Goal: Communication & Community: Answer question/provide support

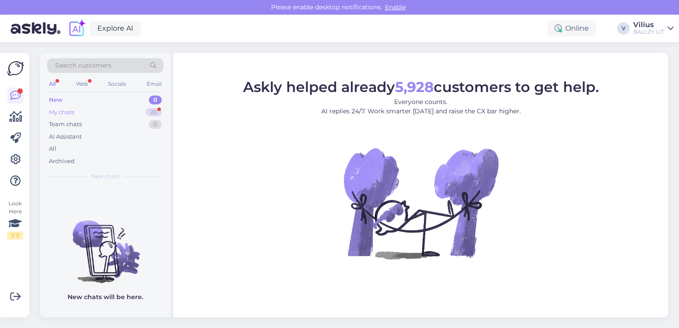
click at [66, 113] on div "My chats" at bounding box center [61, 112] width 25 height 9
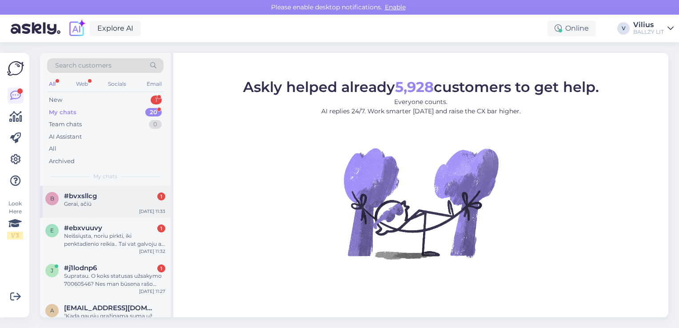
click at [96, 199] on span "#bvxsllcg" at bounding box center [80, 196] width 33 height 8
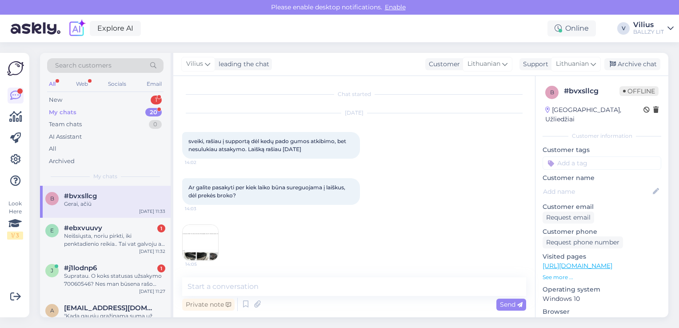
scroll to position [283, 0]
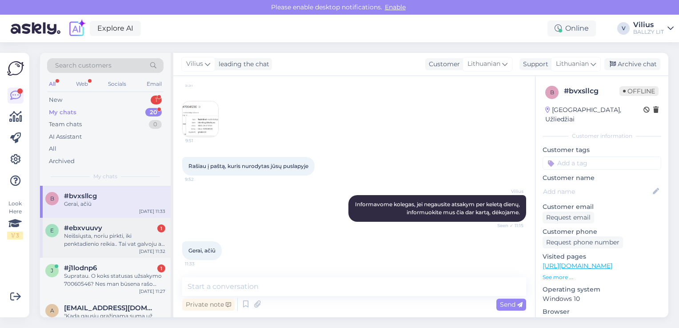
click at [87, 237] on div "Neišsiųsta, noriu pirkti, iki penktadienio reikia.. Tai vat galvoju ar rizikuot…" at bounding box center [114, 240] width 101 height 16
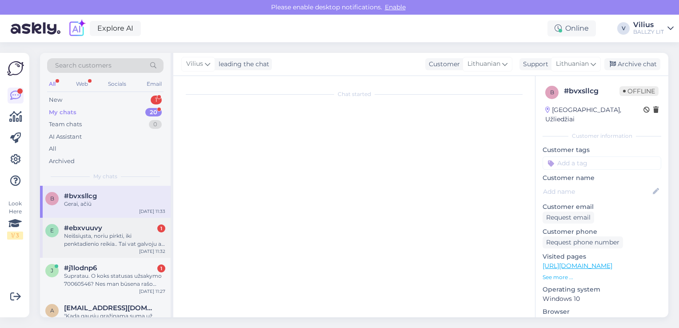
scroll to position [7, 0]
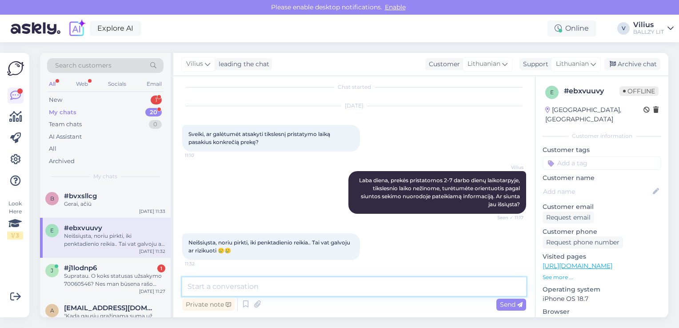
click at [277, 290] on textarea at bounding box center [354, 286] width 344 height 19
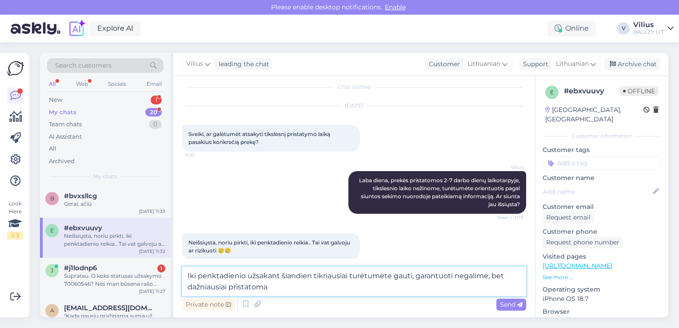
type textarea "Iki penktadienio užsakant šiandien tikriausiai turėtumėte gauti, garantuoti neg…"
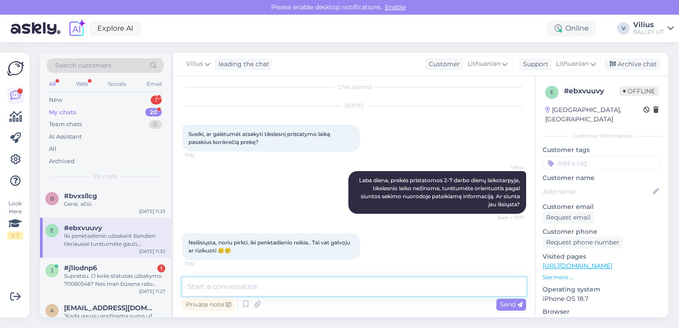
scroll to position [53, 0]
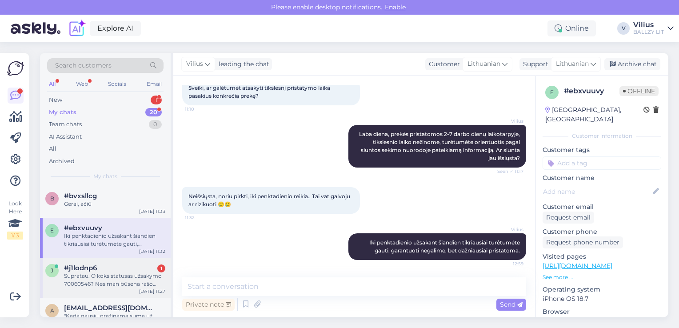
click at [95, 279] on div "Supratau. O koks statusas užsakymo 70060546? Nes man būsena rašo "Complete", be…" at bounding box center [114, 280] width 101 height 16
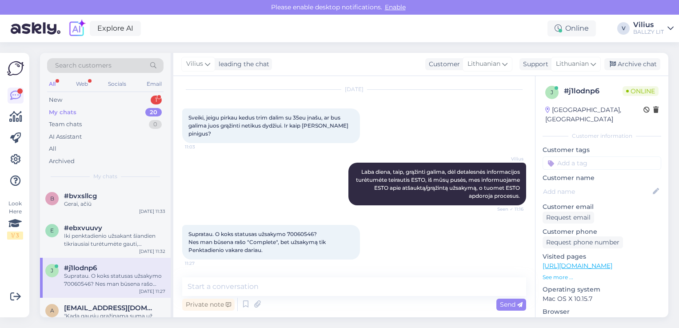
scroll to position [16, 0]
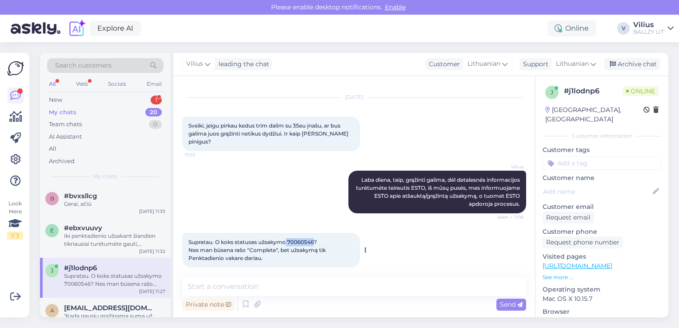
drag, startPoint x: 287, startPoint y: 230, endPoint x: 316, endPoint y: 234, distance: 28.7
click at [316, 239] on span "Supratau. O koks statusas užsakymo 70060546? Nes man būsena rašo "Complete", be…" at bounding box center [258, 250] width 139 height 23
copy span "70060546"
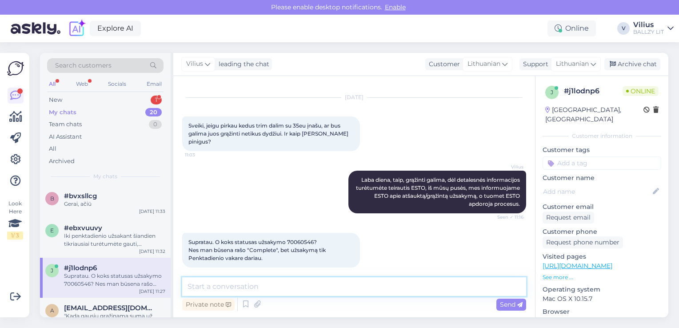
click at [301, 284] on textarea at bounding box center [354, 286] width 344 height 19
type textarea ""Complete" reiškia, jog siunta supakuota ir paruošta kurjerio perėmimui."
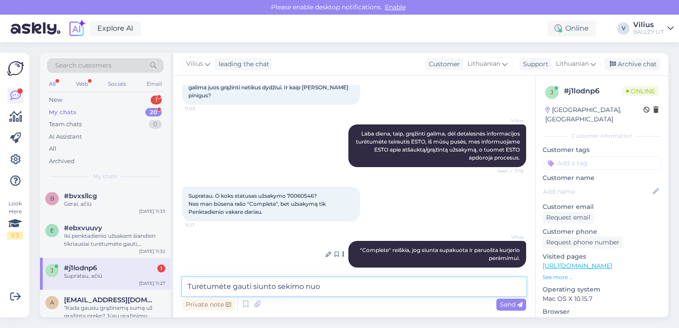
scroll to position [100, 0]
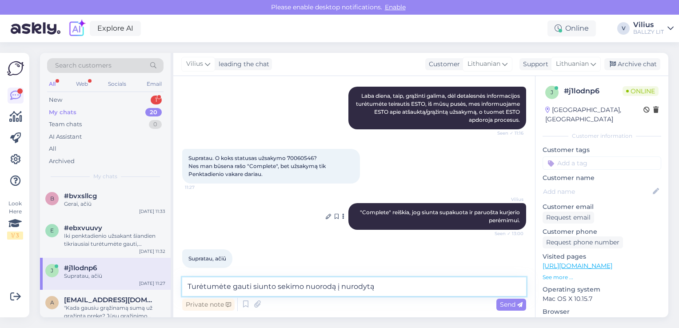
paste textarea "algis619@gmail.com"
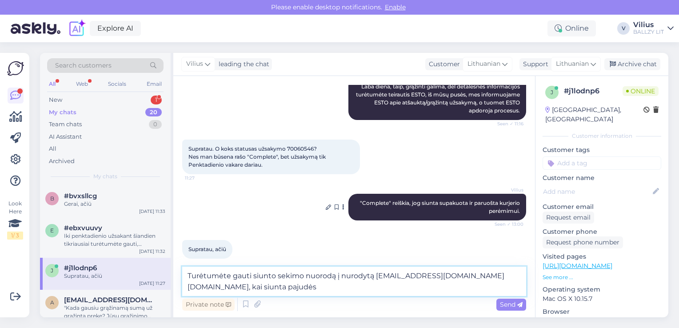
type textarea "Turėtumėte gauti siunto sekimo nuorodą į nurodytą algis619@gmail.com el.paštą, …"
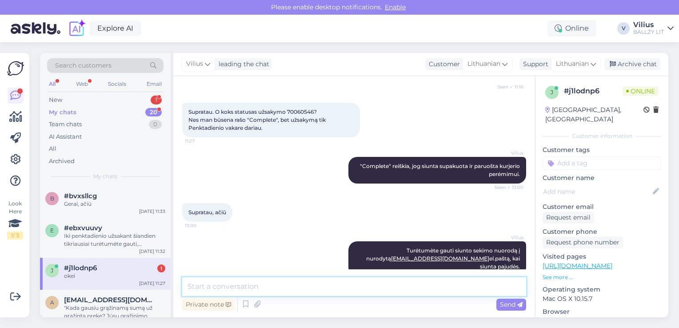
scroll to position [185, 0]
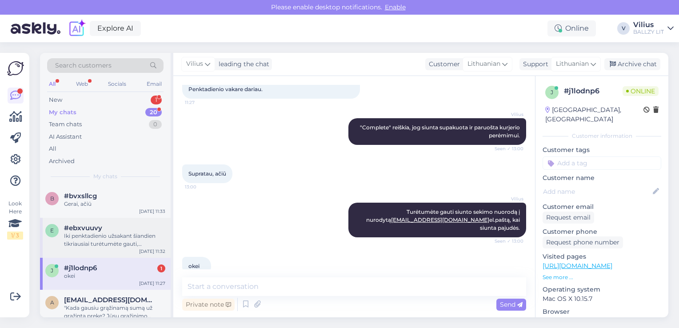
click at [84, 246] on div "Iki penktadienio užsakant šiandien tikriausiai turėtumėte gauti, garantuoti neg…" at bounding box center [114, 240] width 101 height 16
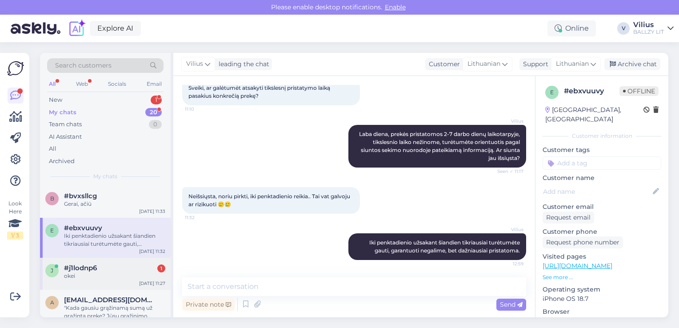
click at [104, 280] on div "okei" at bounding box center [114, 276] width 101 height 8
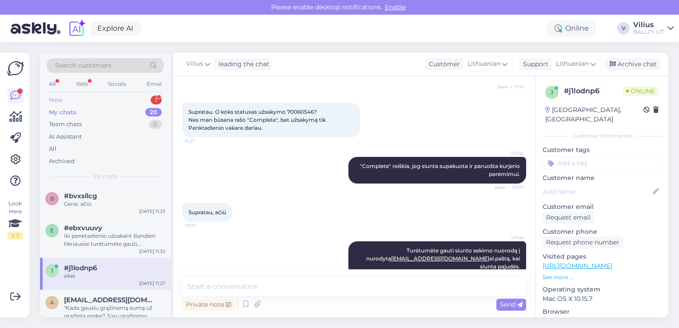
click at [116, 100] on div "New 1" at bounding box center [105, 100] width 117 height 12
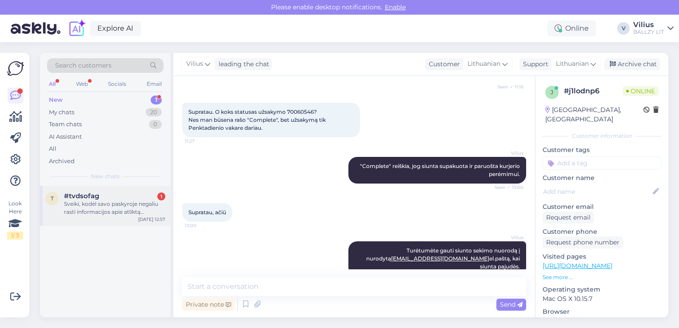
click at [117, 202] on div "Sveiki, kodėl savo paskyroje negaliu rasti informacijos apie atliktą užsakymą?" at bounding box center [114, 208] width 101 height 16
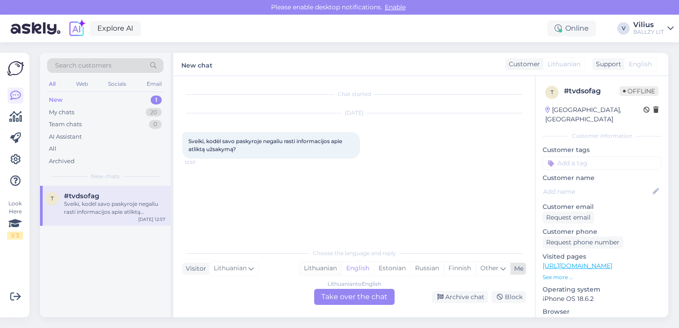
click at [326, 266] on div "Lithuanian" at bounding box center [321, 268] width 42 height 13
click at [354, 301] on div "Lithuanian to Lithuanian Take over the chat" at bounding box center [354, 297] width 80 height 16
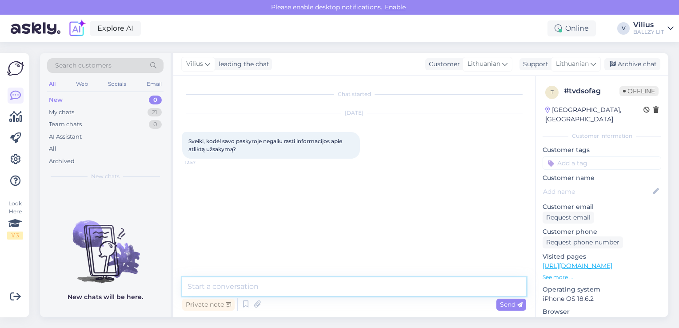
click at [338, 293] on textarea at bounding box center [354, 286] width 344 height 19
click at [315, 291] on textarea "Laba diena, atsidarius savo paskyrą, spauskite" at bounding box center [354, 286] width 344 height 19
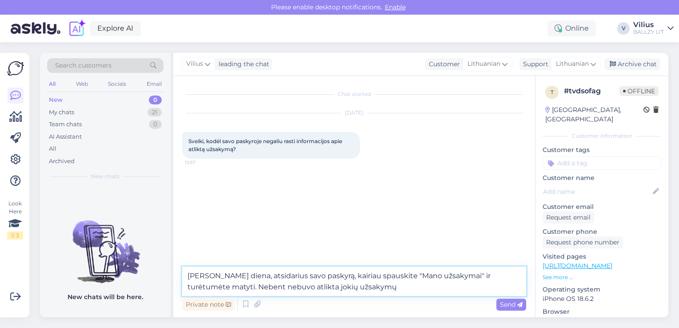
type textarea "Laba diena, atsidarius savo paskyrą, kairiau spauskite "Mano užsakymai" ir turė…"
